Goal: Use online tool/utility: Use online tool/utility

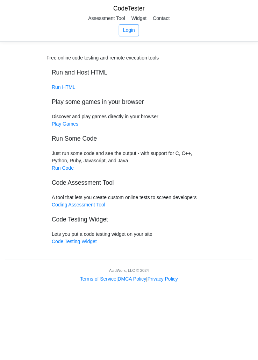
click at [65, 166] on link "Run Code" at bounding box center [63, 168] width 22 height 6
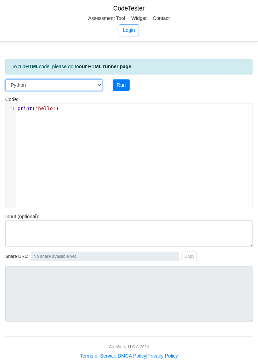
click at [94, 81] on select "C C++ Go Java Javascript Python Ruby" at bounding box center [53, 85] width 97 height 12
select select "c"
click at [5, 79] on select "C C++ Go Java Javascript Python Ruby" at bounding box center [53, 85] width 97 height 12
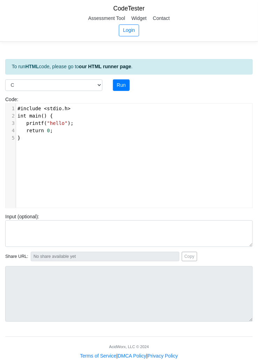
type textarea "#include <stdio.h> int main() { printf("hello"); return 0; }"
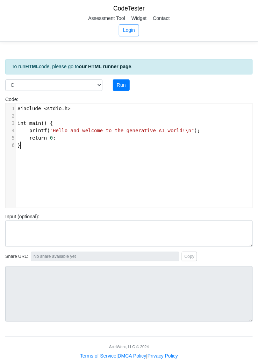
scroll to position [0, 2]
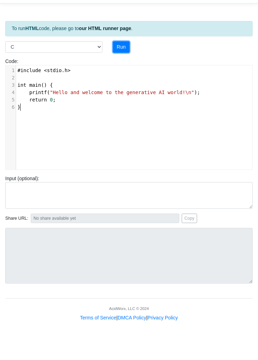
click at [121, 82] on button "Run" at bounding box center [121, 85] width 17 height 12
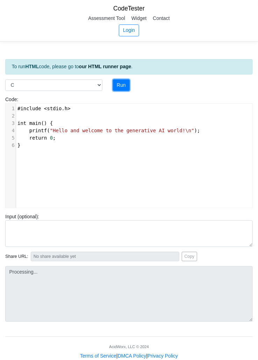
type input "[URL][DOMAIN_NAME]"
type textarea "Stdout: Hello and welcome to the generative AI world!"
